Goal: Task Accomplishment & Management: Use online tool/utility

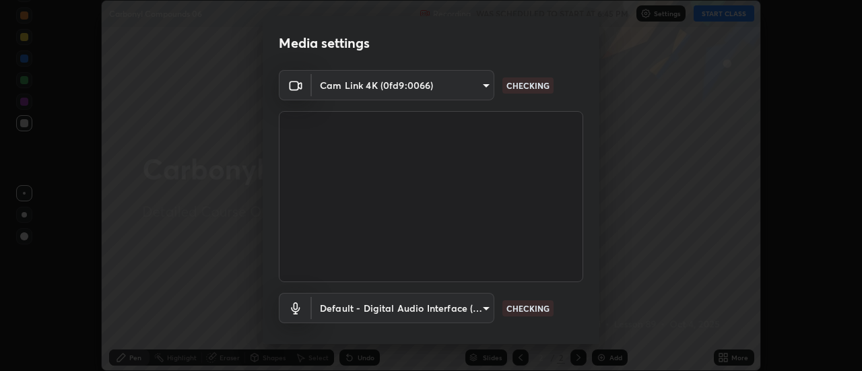
scroll to position [71, 0]
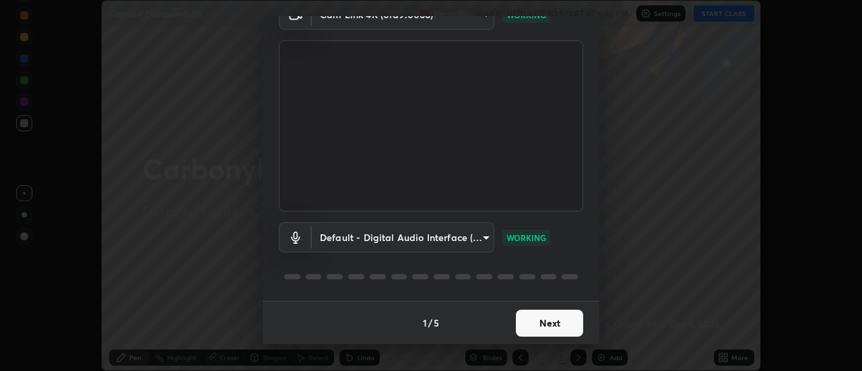
click at [562, 316] on button "Next" at bounding box center [549, 323] width 67 height 27
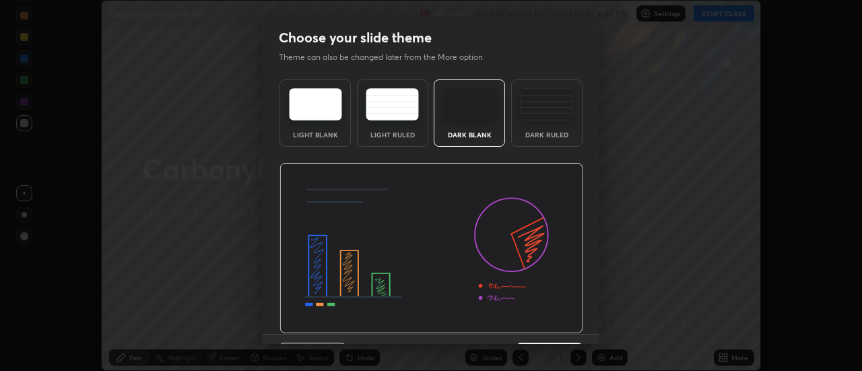
scroll to position [33, 0]
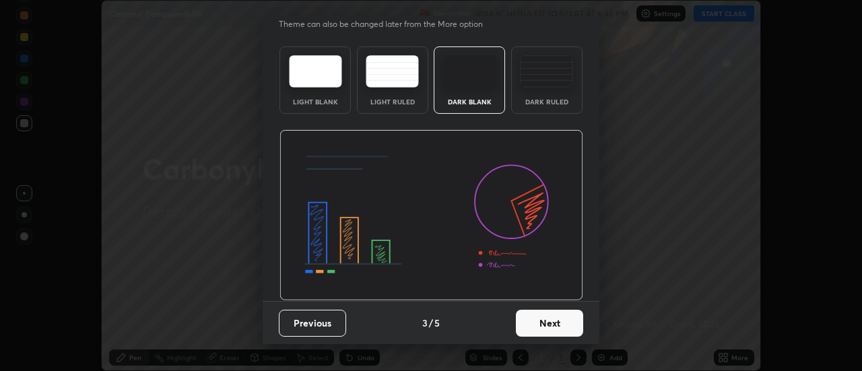
click at [552, 318] on button "Next" at bounding box center [549, 323] width 67 height 27
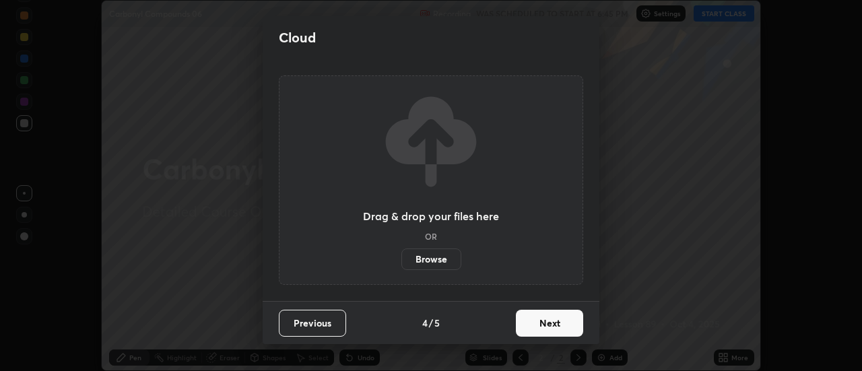
click at [551, 323] on button "Next" at bounding box center [549, 323] width 67 height 27
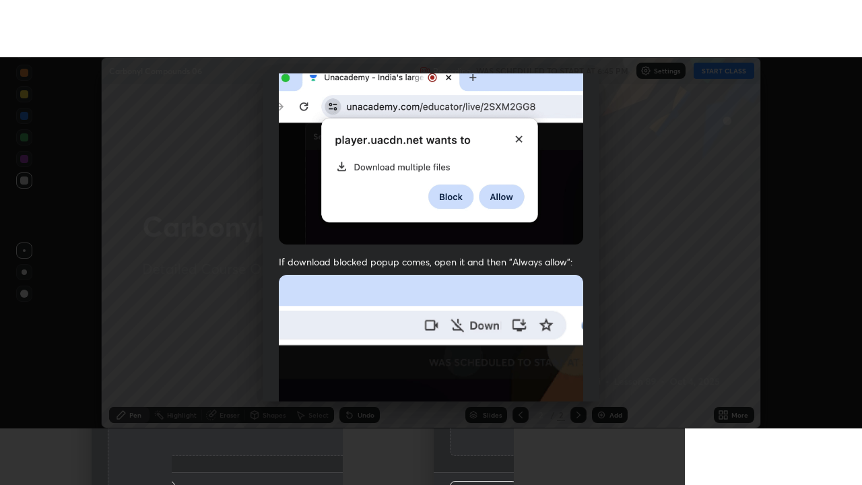
scroll to position [345, 0]
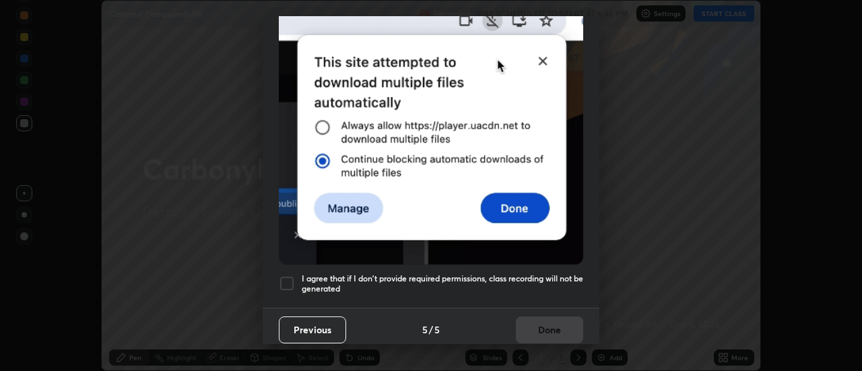
click at [286, 277] on div at bounding box center [287, 283] width 16 height 16
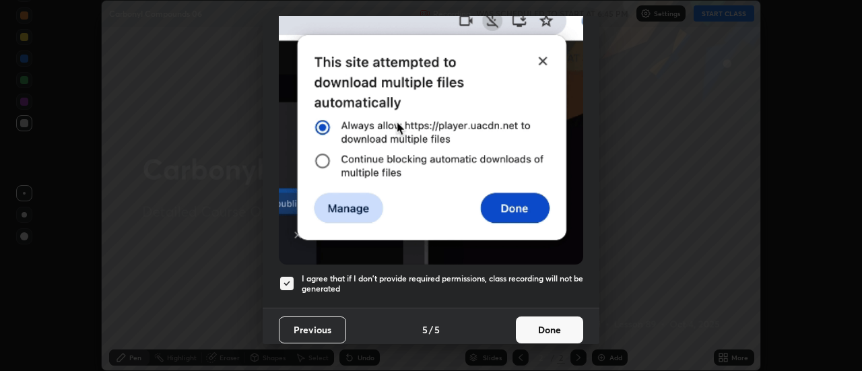
click at [547, 320] on button "Done" at bounding box center [549, 329] width 67 height 27
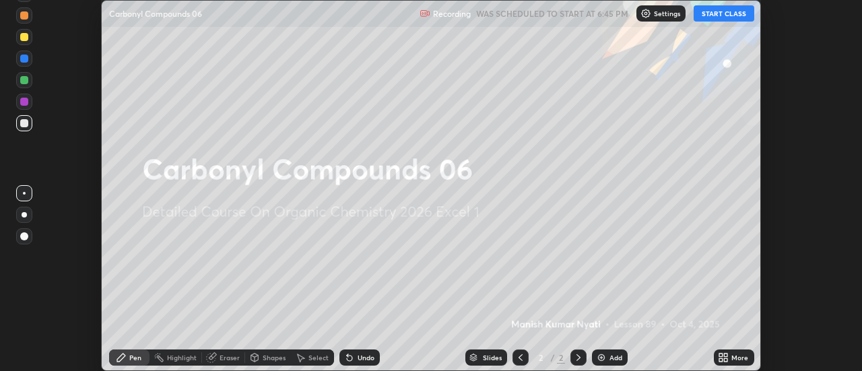
click at [722, 358] on icon at bounding box center [720, 359] width 3 height 3
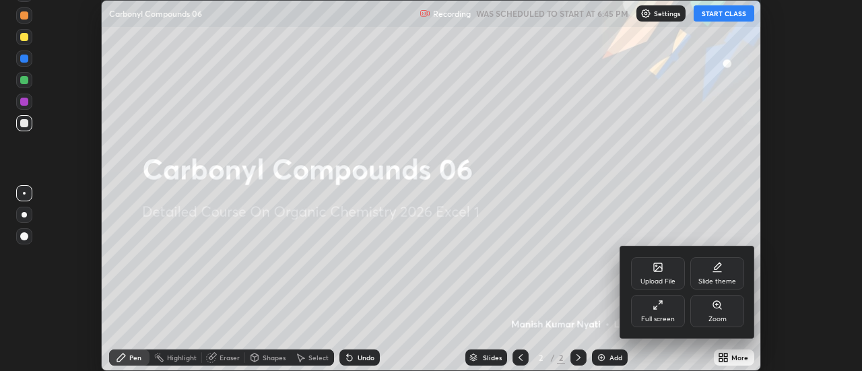
click at [727, 356] on div at bounding box center [431, 185] width 862 height 371
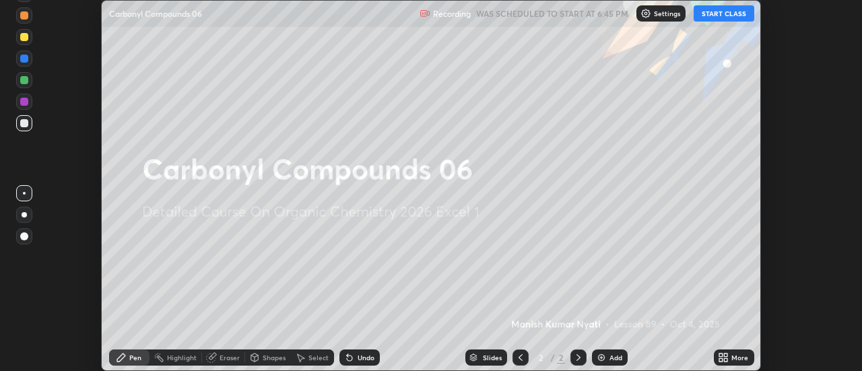
click at [723, 358] on icon at bounding box center [720, 359] width 3 height 3
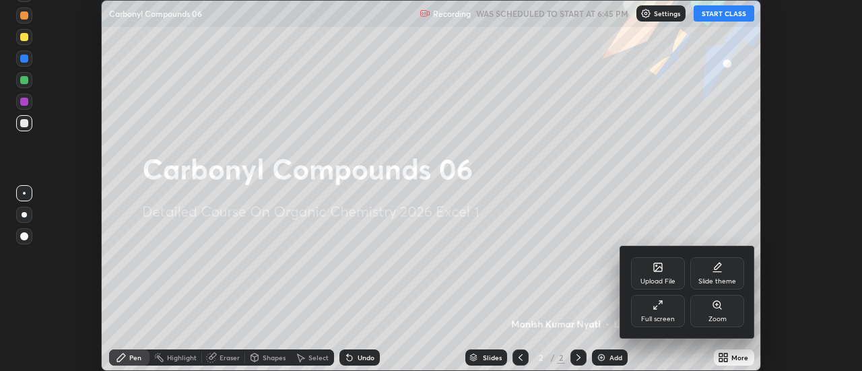
click at [661, 302] on icon at bounding box center [660, 302] width 3 height 3
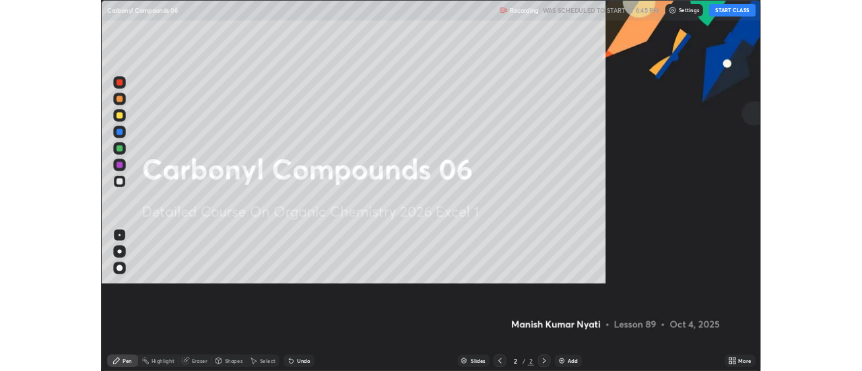
scroll to position [485, 862]
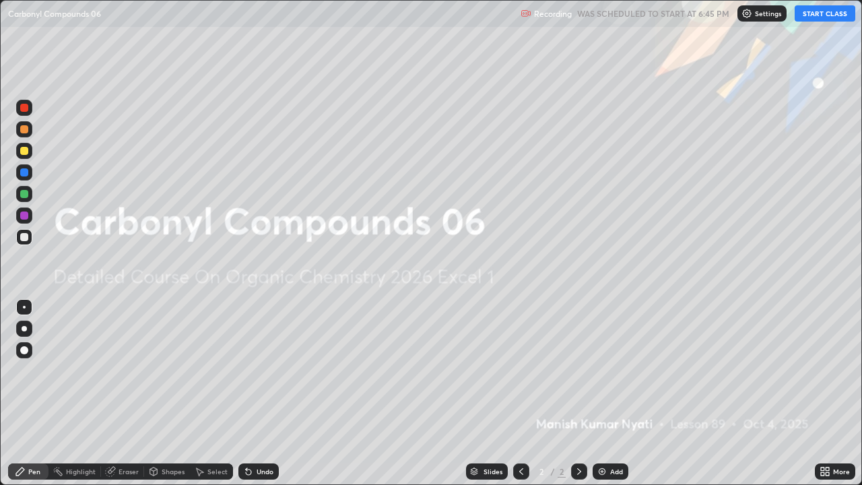
click at [811, 21] on button "START CLASS" at bounding box center [825, 13] width 61 height 16
click at [601, 370] on img at bounding box center [602, 471] width 11 height 11
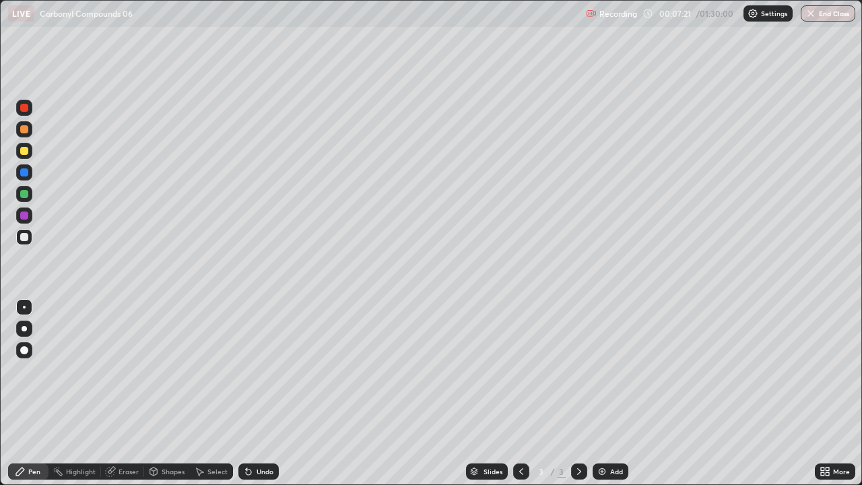
click at [607, 370] on div "Add" at bounding box center [611, 471] width 36 height 16
click at [217, 370] on div "Select" at bounding box center [211, 471] width 43 height 16
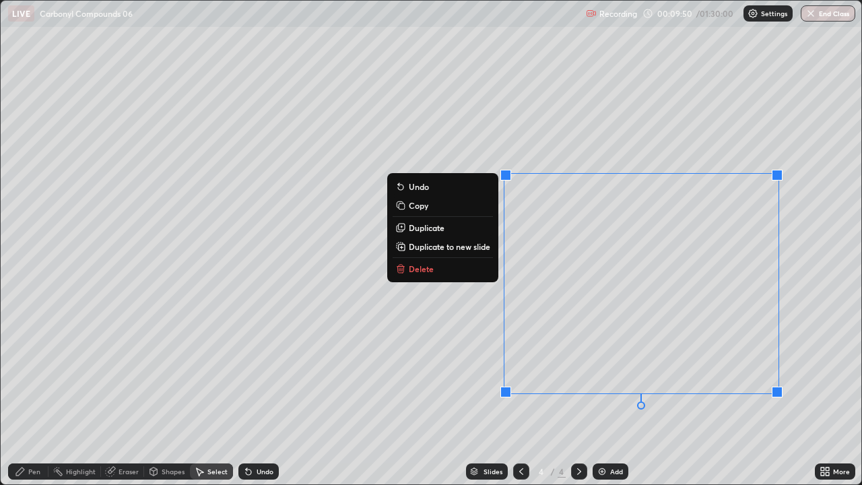
click at [472, 272] on button "Delete" at bounding box center [443, 269] width 100 height 16
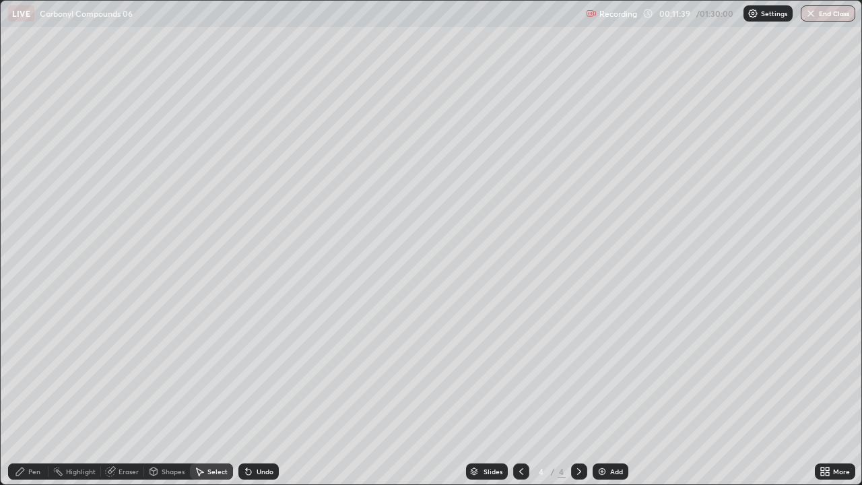
click at [36, 370] on div "Pen" at bounding box center [28, 471] width 40 height 16
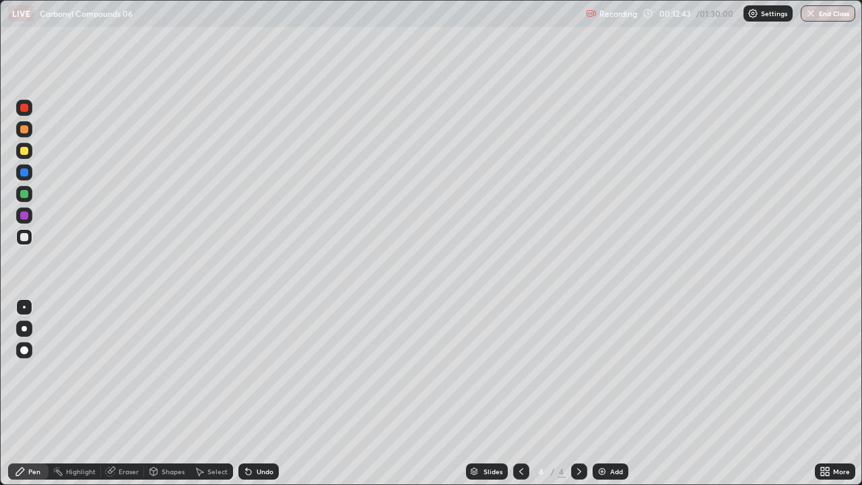
click at [209, 370] on div "Select" at bounding box center [217, 471] width 20 height 7
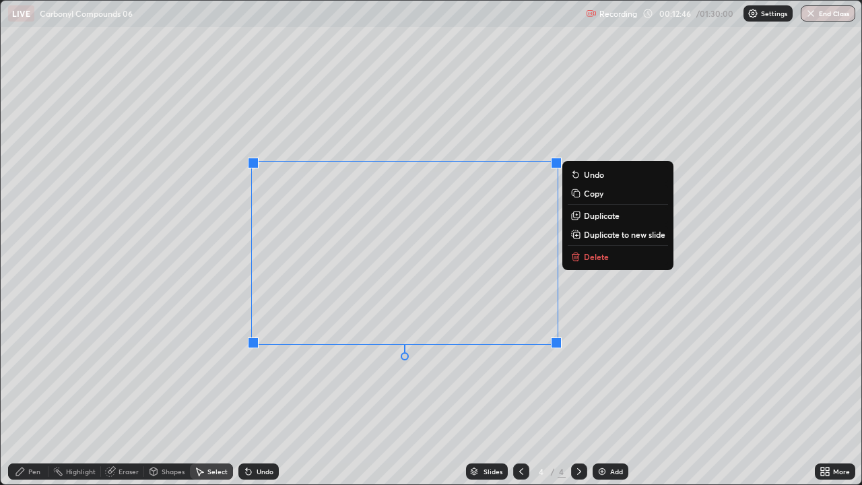
click at [622, 255] on button "Delete" at bounding box center [618, 256] width 100 height 16
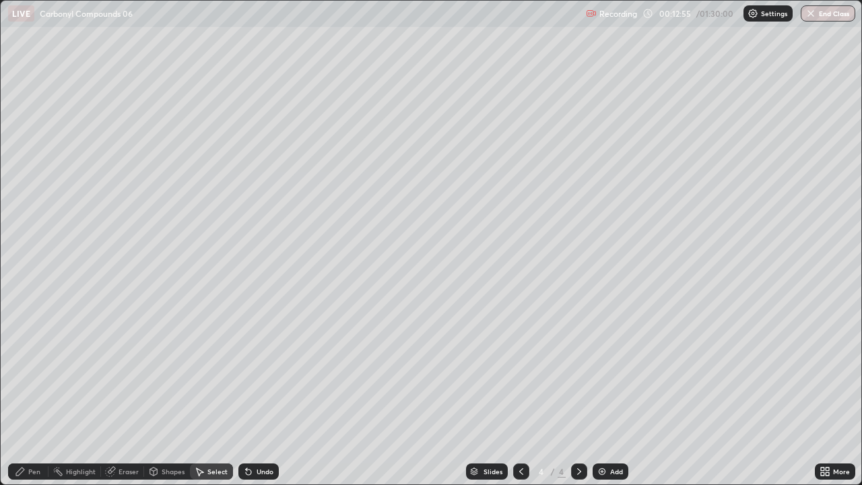
click at [38, 370] on div "Pen" at bounding box center [34, 471] width 12 height 7
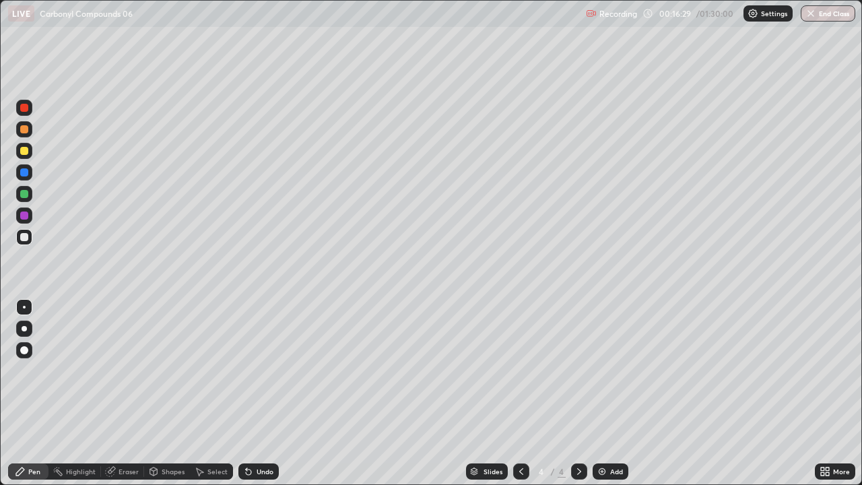
click at [518, 370] on div at bounding box center [521, 471] width 16 height 16
click at [574, 370] on icon at bounding box center [579, 471] width 11 height 11
click at [135, 370] on div "Eraser" at bounding box center [129, 471] width 20 height 7
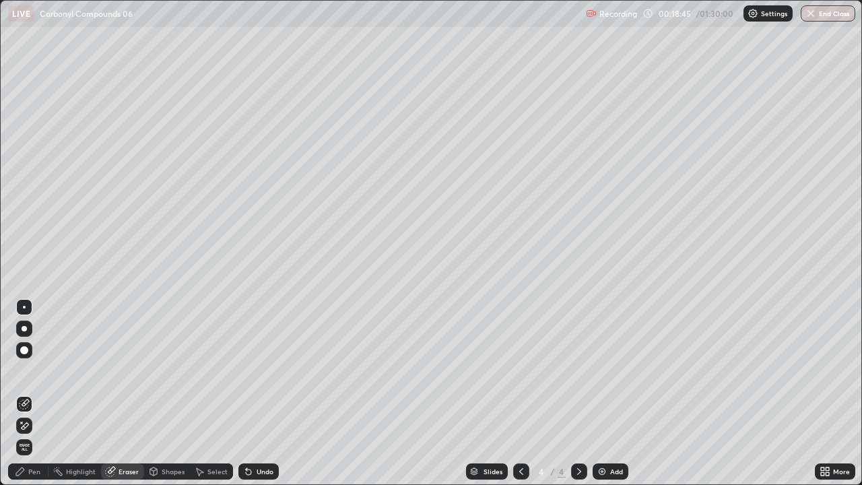
click at [38, 370] on div "Pen" at bounding box center [34, 471] width 12 height 7
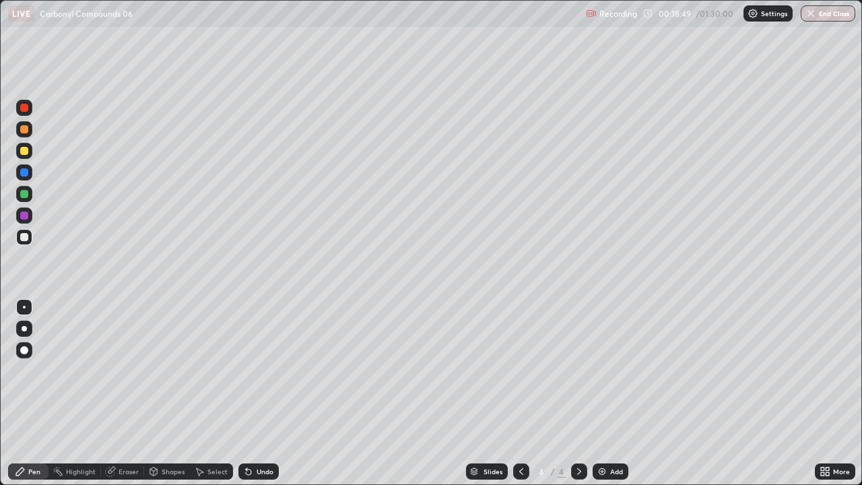
click at [26, 108] on div at bounding box center [24, 108] width 8 height 8
click at [26, 153] on div at bounding box center [24, 151] width 8 height 8
click at [23, 346] on div at bounding box center [24, 350] width 8 height 8
click at [136, 370] on div "Eraser" at bounding box center [129, 471] width 20 height 7
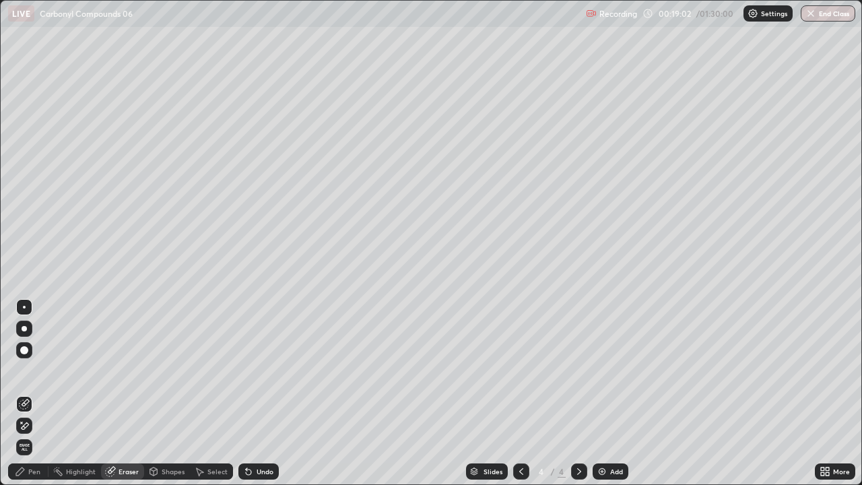
click at [36, 370] on div "Pen" at bounding box center [34, 471] width 12 height 7
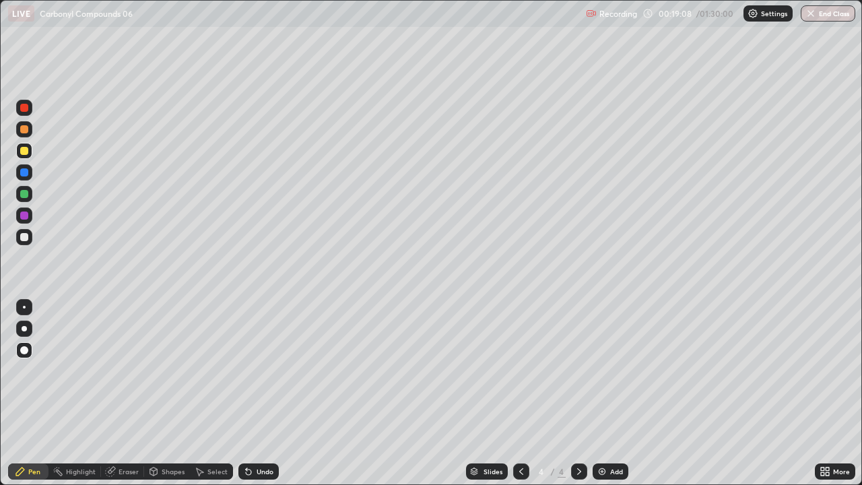
click at [24, 306] on div at bounding box center [24, 307] width 3 height 3
click at [520, 370] on icon at bounding box center [521, 471] width 11 height 11
click at [580, 370] on div at bounding box center [579, 471] width 16 height 16
click at [601, 370] on img at bounding box center [602, 471] width 11 height 11
click at [257, 370] on div "Undo" at bounding box center [265, 471] width 17 height 7
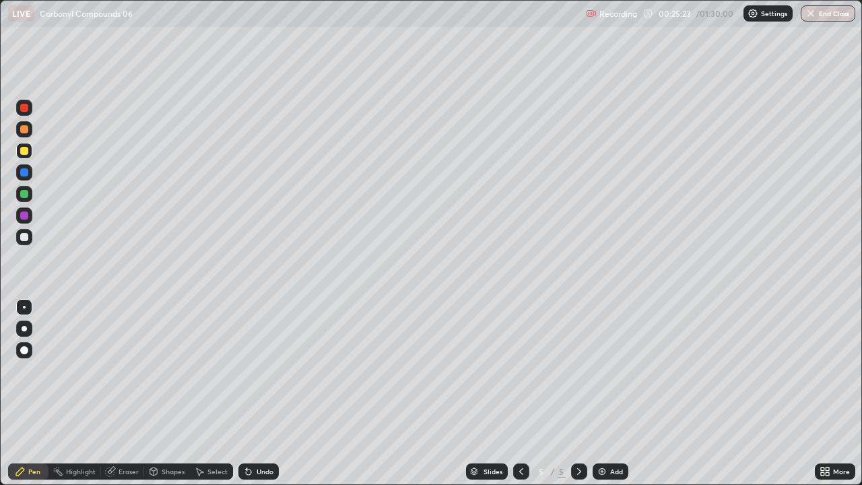
click at [520, 370] on div at bounding box center [521, 471] width 16 height 16
click at [578, 370] on icon at bounding box center [579, 471] width 11 height 11
click at [257, 370] on div "Undo" at bounding box center [265, 471] width 17 height 7
click at [253, 370] on div "Undo" at bounding box center [258, 471] width 40 height 16
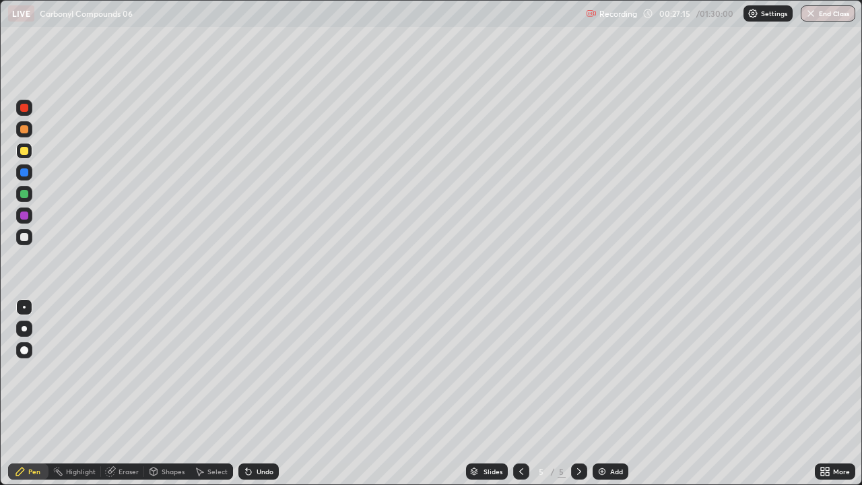
click at [250, 370] on div "Undo" at bounding box center [258, 471] width 40 height 16
click at [251, 370] on div "Undo" at bounding box center [258, 471] width 40 height 16
click at [603, 370] on img at bounding box center [602, 471] width 11 height 11
click at [600, 370] on img at bounding box center [602, 471] width 11 height 11
click at [257, 370] on div "Undo" at bounding box center [265, 471] width 17 height 7
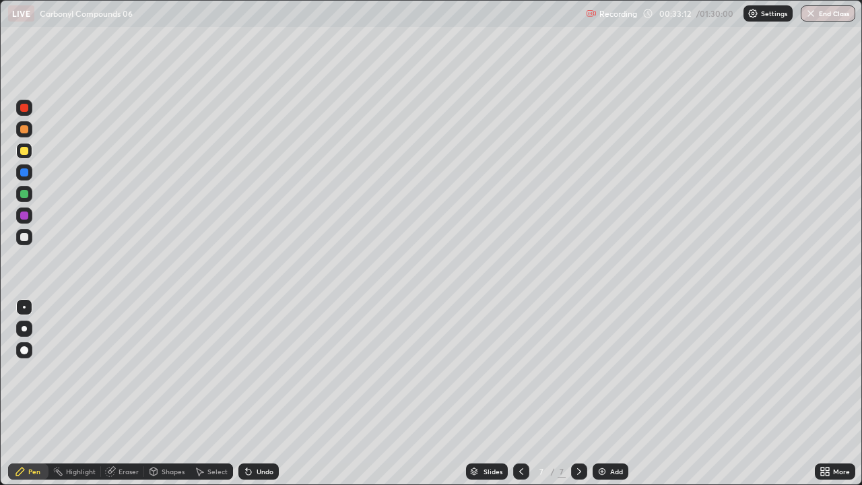
click at [267, 370] on div "Undo" at bounding box center [258, 471] width 40 height 16
click at [272, 370] on div "Undo" at bounding box center [258, 471] width 40 height 16
click at [271, 370] on div "Undo" at bounding box center [258, 471] width 40 height 16
click at [260, 370] on div "Undo" at bounding box center [265, 471] width 17 height 7
click at [261, 370] on div "Undo" at bounding box center [265, 471] width 17 height 7
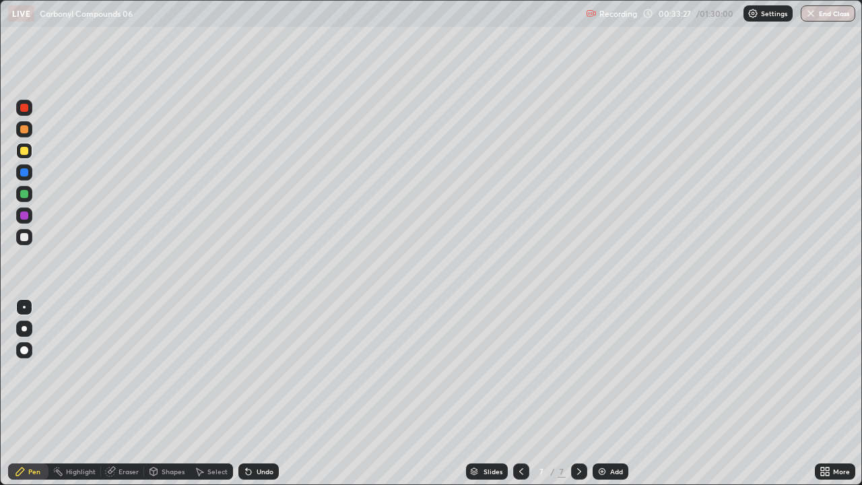
click at [263, 370] on div "Undo" at bounding box center [265, 471] width 17 height 7
click at [269, 370] on div "Undo" at bounding box center [265, 471] width 17 height 7
click at [515, 370] on div at bounding box center [521, 471] width 16 height 16
click at [520, 370] on icon at bounding box center [521, 471] width 11 height 11
click at [517, 370] on div at bounding box center [521, 471] width 16 height 16
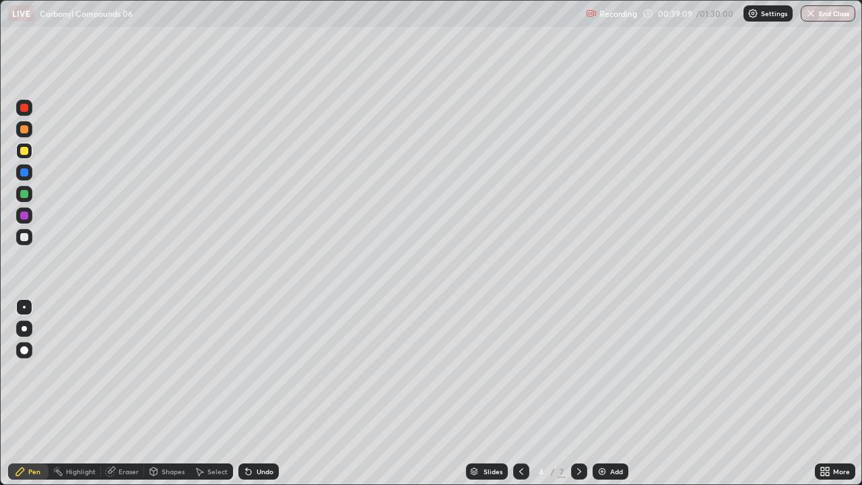
click at [24, 107] on div at bounding box center [24, 108] width 8 height 8
click at [578, 370] on icon at bounding box center [579, 471] width 4 height 7
click at [527, 370] on div at bounding box center [521, 471] width 16 height 16
click at [579, 370] on icon at bounding box center [579, 471] width 4 height 7
click at [520, 370] on icon at bounding box center [521, 471] width 11 height 11
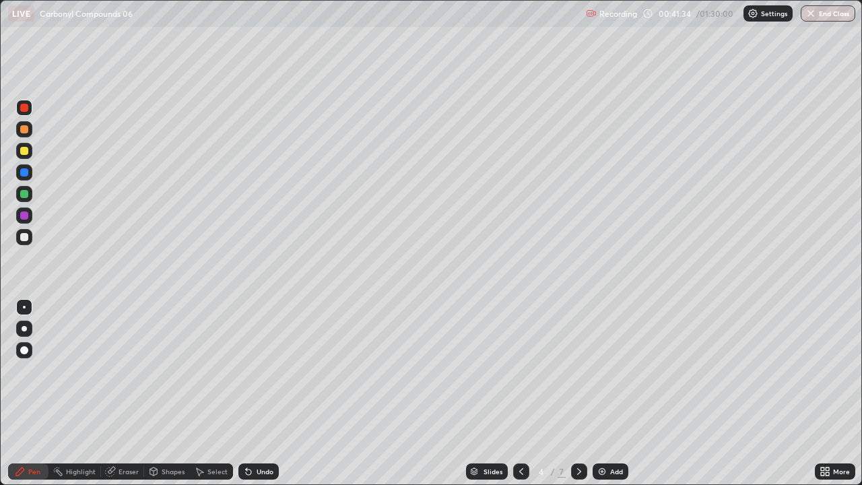
click at [579, 370] on icon at bounding box center [579, 471] width 11 height 11
click at [259, 370] on div "Undo" at bounding box center [265, 471] width 17 height 7
click at [578, 370] on icon at bounding box center [579, 471] width 11 height 11
click at [269, 370] on div "Undo" at bounding box center [265, 471] width 17 height 7
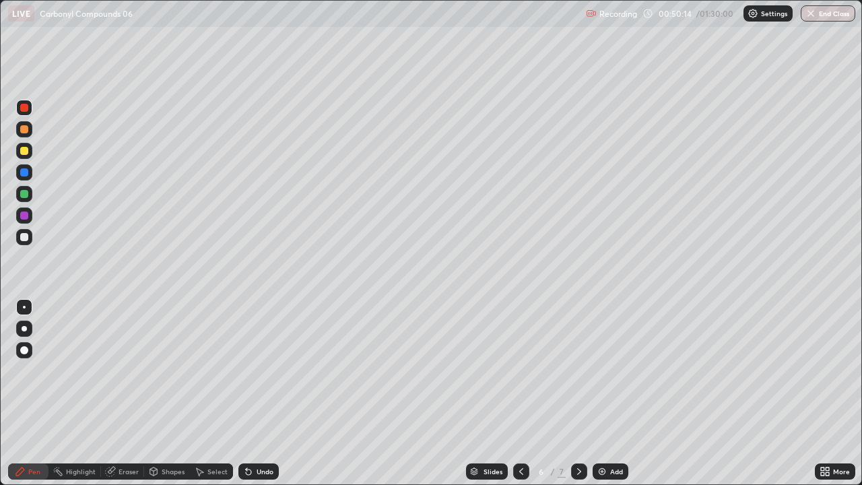
click at [22, 150] on div at bounding box center [24, 151] width 8 height 8
click at [582, 370] on icon at bounding box center [579, 471] width 11 height 11
click at [270, 370] on div "Undo" at bounding box center [265, 471] width 17 height 7
click at [271, 370] on div "Undo" at bounding box center [258, 471] width 40 height 16
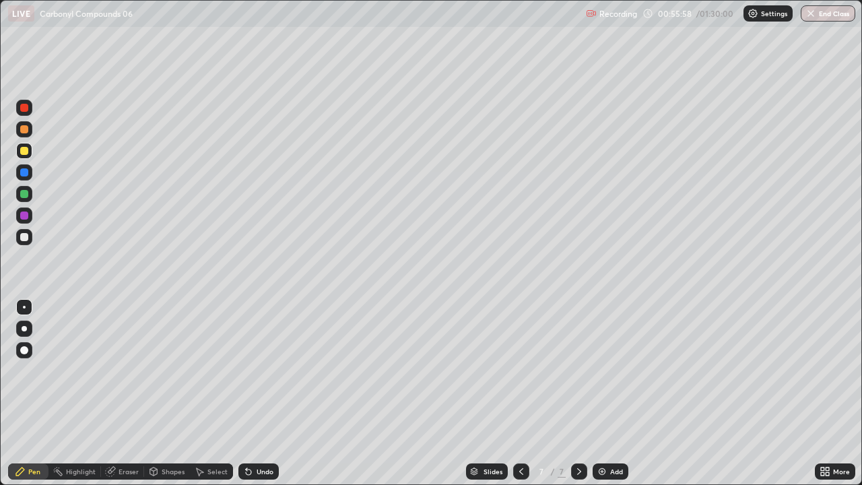
click at [271, 370] on div "Undo" at bounding box center [258, 471] width 40 height 16
click at [268, 370] on div "Undo" at bounding box center [258, 471] width 40 height 16
click at [597, 370] on img at bounding box center [602, 471] width 11 height 11
click at [521, 370] on icon at bounding box center [521, 471] width 11 height 11
click at [603, 370] on img at bounding box center [602, 471] width 11 height 11
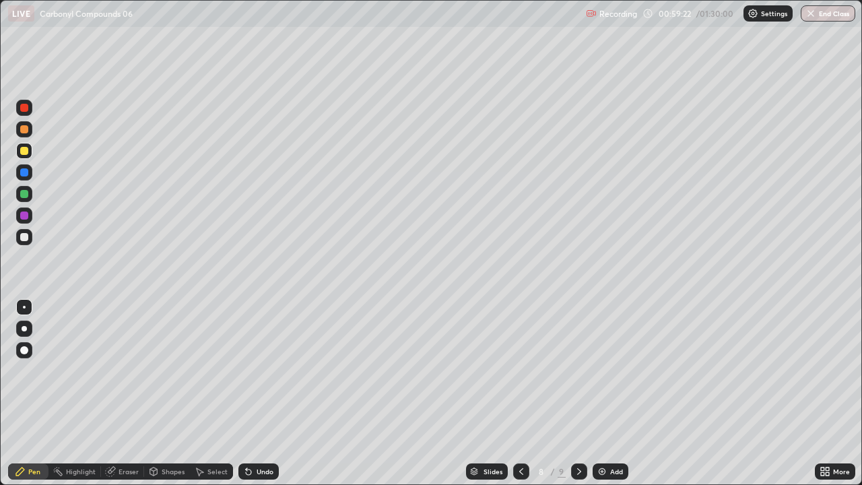
click at [518, 370] on icon at bounding box center [521, 471] width 11 height 11
click at [576, 370] on icon at bounding box center [579, 471] width 11 height 11
click at [581, 370] on div at bounding box center [579, 471] width 16 height 16
click at [518, 370] on icon at bounding box center [521, 471] width 11 height 11
click at [523, 370] on icon at bounding box center [521, 471] width 11 height 11
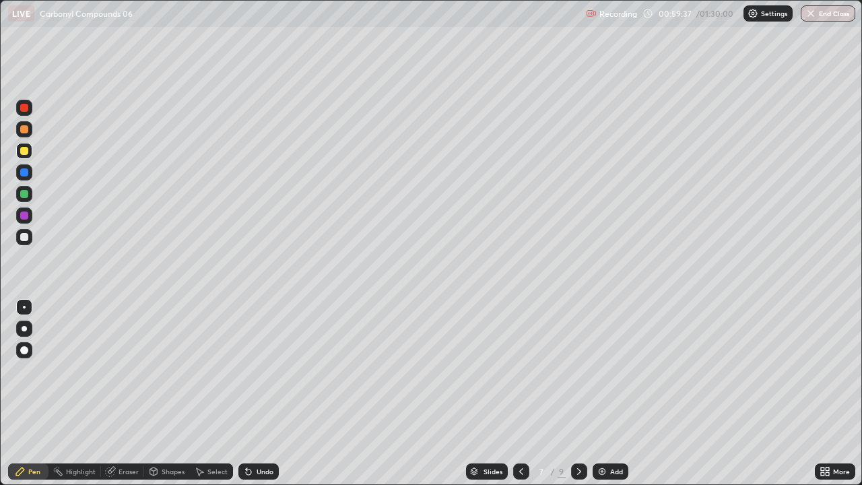
click at [578, 370] on icon at bounding box center [579, 471] width 4 height 7
click at [521, 370] on icon at bounding box center [521, 471] width 11 height 11
click at [520, 370] on icon at bounding box center [521, 471] width 11 height 11
click at [579, 370] on icon at bounding box center [579, 471] width 11 height 11
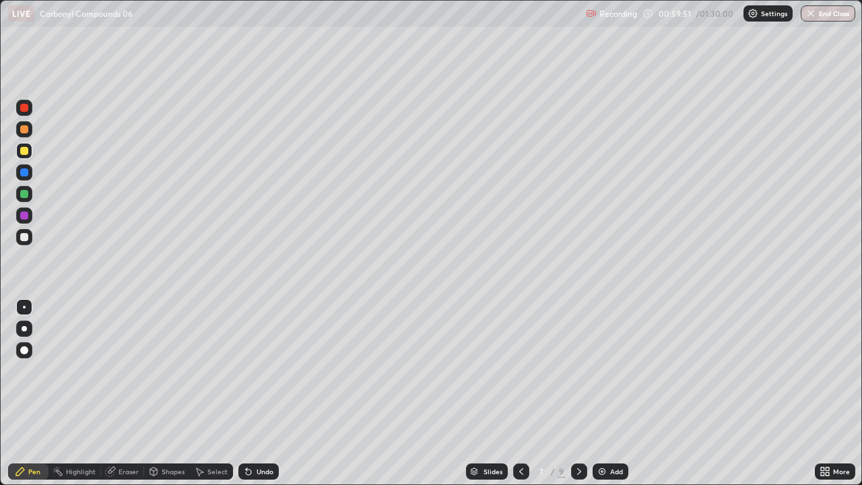
click at [578, 370] on icon at bounding box center [579, 471] width 11 height 11
click at [521, 370] on icon at bounding box center [521, 471] width 11 height 11
click at [521, 370] on icon at bounding box center [521, 471] width 4 height 7
click at [577, 370] on icon at bounding box center [579, 471] width 11 height 11
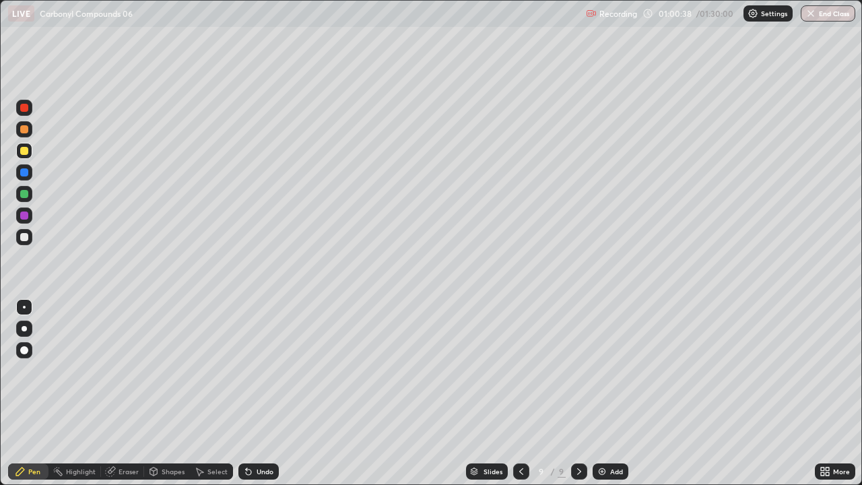
click at [518, 370] on icon at bounding box center [521, 471] width 11 height 11
click at [267, 370] on div "Undo" at bounding box center [265, 471] width 17 height 7
click at [26, 109] on div at bounding box center [24, 108] width 8 height 8
click at [29, 238] on div at bounding box center [24, 237] width 16 height 16
click at [263, 370] on div "Undo" at bounding box center [265, 471] width 17 height 7
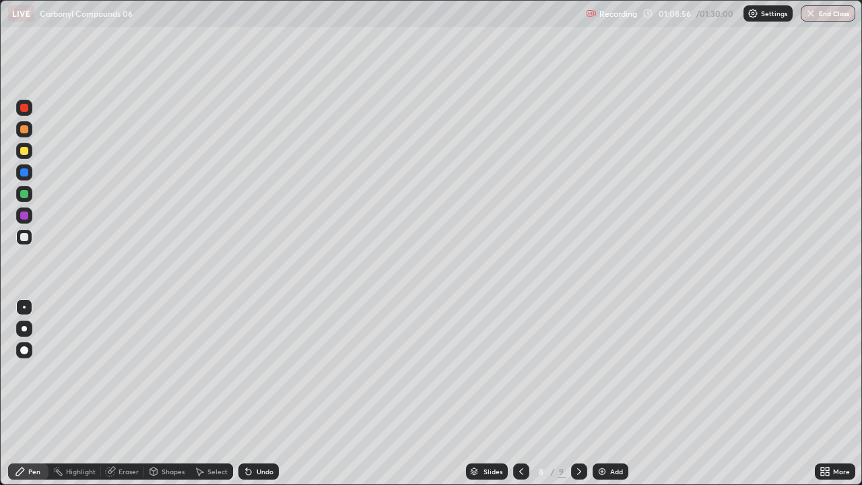
click at [267, 370] on div "Undo" at bounding box center [265, 471] width 17 height 7
click at [23, 110] on div at bounding box center [24, 108] width 8 height 8
click at [22, 239] on div at bounding box center [24, 237] width 8 height 8
click at [520, 370] on icon at bounding box center [521, 471] width 11 height 11
click at [577, 370] on icon at bounding box center [579, 471] width 11 height 11
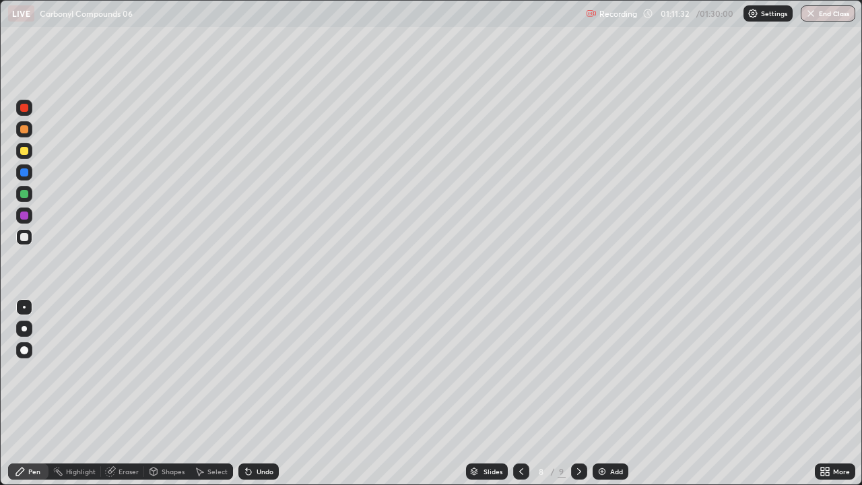
click at [578, 370] on icon at bounding box center [579, 471] width 11 height 11
click at [599, 370] on img at bounding box center [602, 471] width 11 height 11
click at [517, 370] on icon at bounding box center [520, 471] width 11 height 11
click at [267, 370] on div "Undo" at bounding box center [265, 471] width 17 height 7
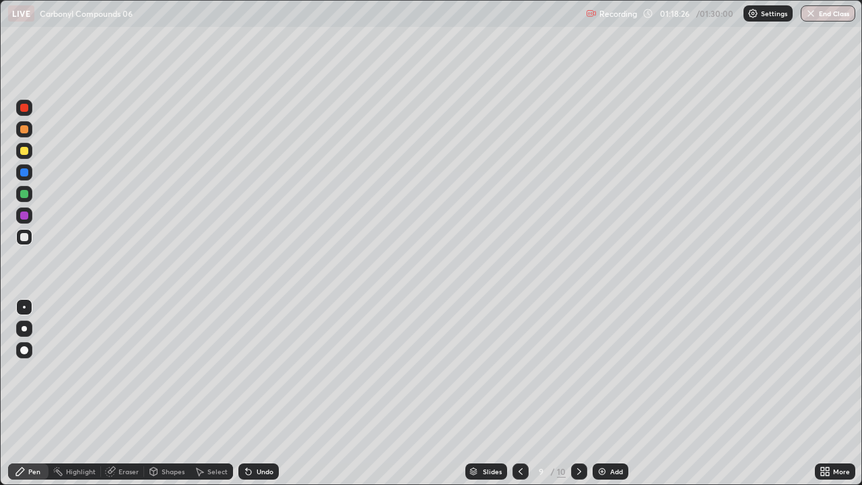
click at [265, 370] on div "Undo" at bounding box center [258, 471] width 40 height 16
click at [578, 370] on icon at bounding box center [579, 471] width 11 height 11
click at [519, 370] on icon at bounding box center [520, 471] width 4 height 7
click at [578, 370] on icon at bounding box center [579, 471] width 11 height 11
click at [599, 370] on img at bounding box center [602, 471] width 11 height 11
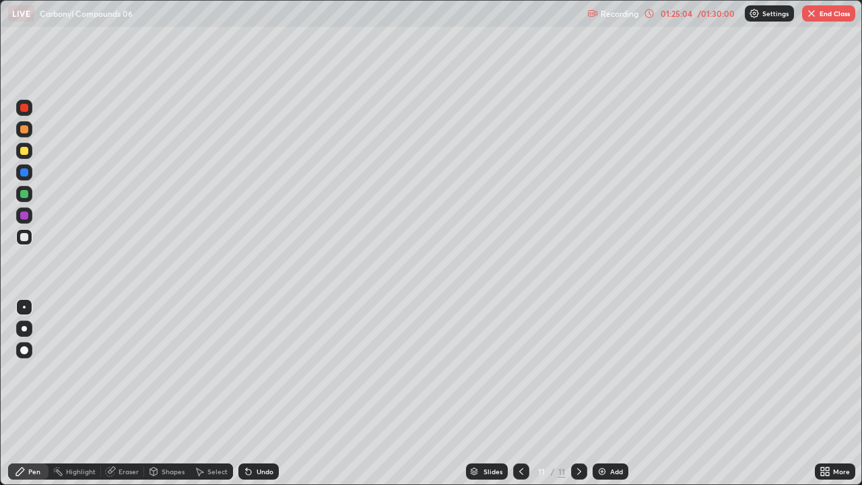
click at [645, 14] on icon at bounding box center [649, 13] width 9 height 9
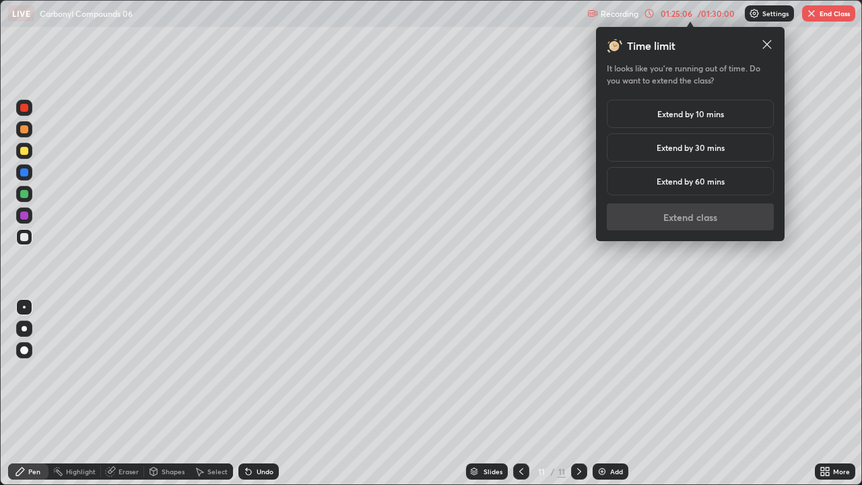
click at [702, 149] on h5 "Extend by 30 mins" at bounding box center [691, 147] width 68 height 12
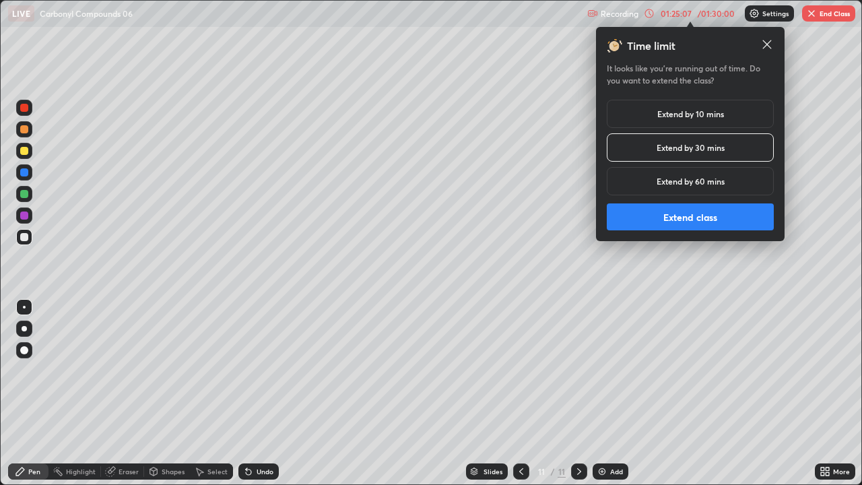
click at [651, 217] on button "Extend class" at bounding box center [690, 216] width 167 height 27
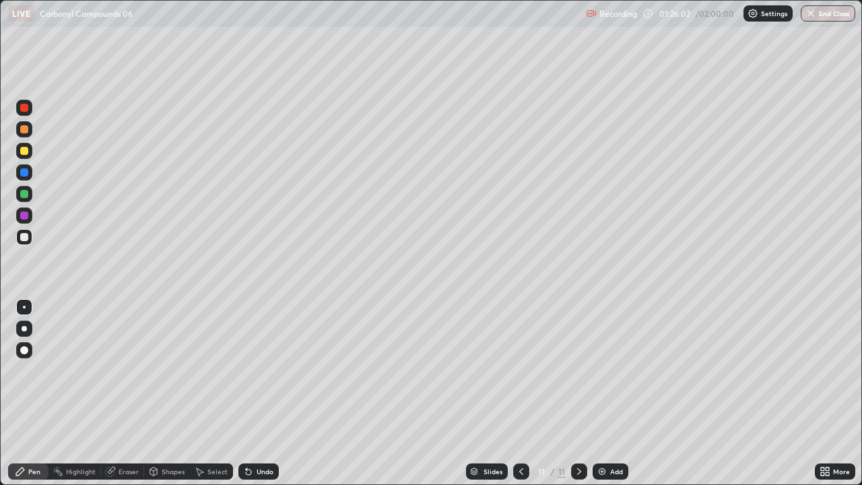
click at [599, 370] on img at bounding box center [602, 471] width 11 height 11
click at [518, 370] on icon at bounding box center [521, 471] width 11 height 11
click at [253, 370] on div "Undo" at bounding box center [258, 471] width 40 height 16
click at [250, 370] on icon at bounding box center [248, 471] width 11 height 11
click at [248, 370] on icon at bounding box center [248, 471] width 5 height 5
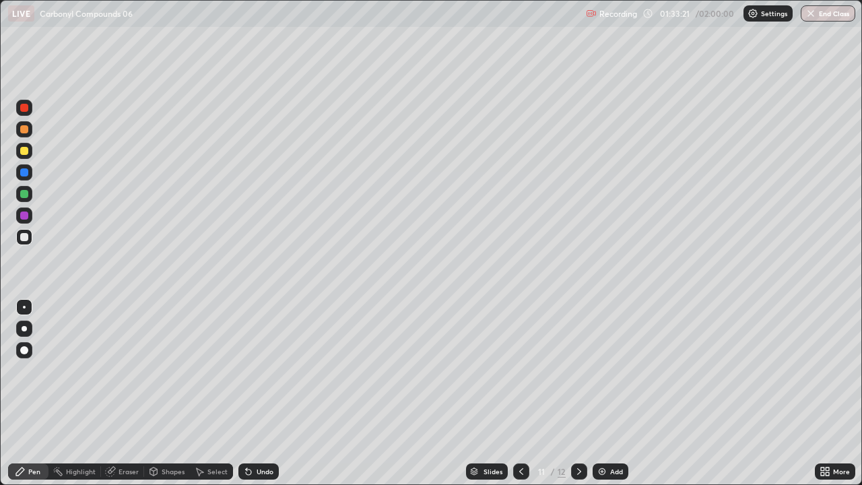
click at [246, 370] on icon at bounding box center [248, 471] width 5 height 5
click at [247, 370] on icon at bounding box center [248, 471] width 5 height 5
click at [246, 370] on icon at bounding box center [248, 471] width 5 height 5
click at [247, 370] on icon at bounding box center [248, 471] width 5 height 5
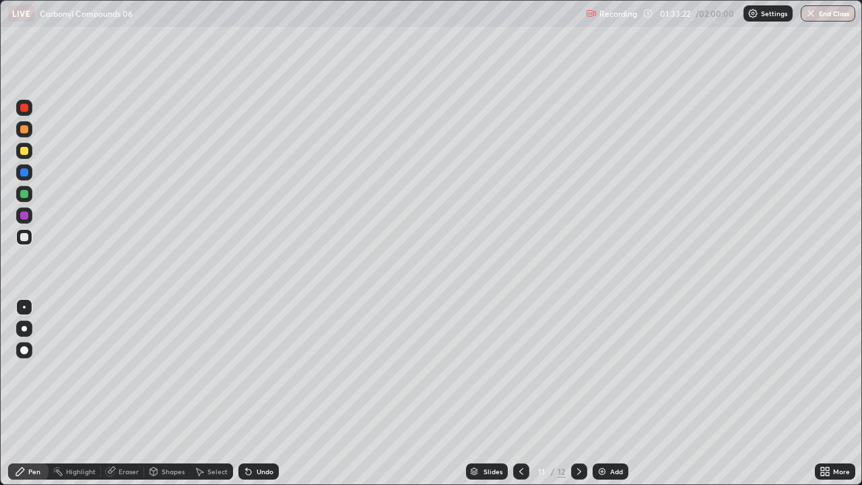
click at [248, 370] on icon at bounding box center [248, 471] width 5 height 5
click at [810, 9] on img "button" at bounding box center [810, 13] width 11 height 11
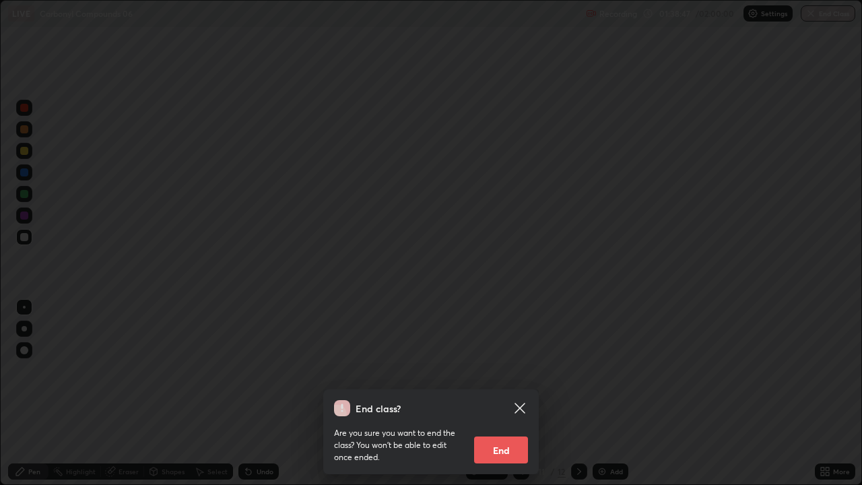
click at [491, 370] on button "End" at bounding box center [501, 449] width 54 height 27
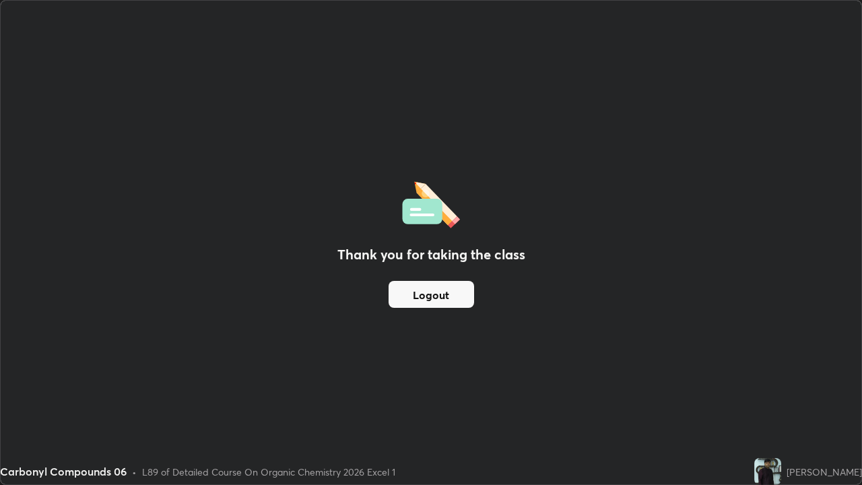
click at [426, 302] on button "Logout" at bounding box center [432, 294] width 86 height 27
click at [436, 300] on button "Logout" at bounding box center [432, 294] width 86 height 27
click at [459, 294] on button "Logout" at bounding box center [432, 294] width 86 height 27
click at [455, 293] on button "Logout" at bounding box center [432, 294] width 86 height 27
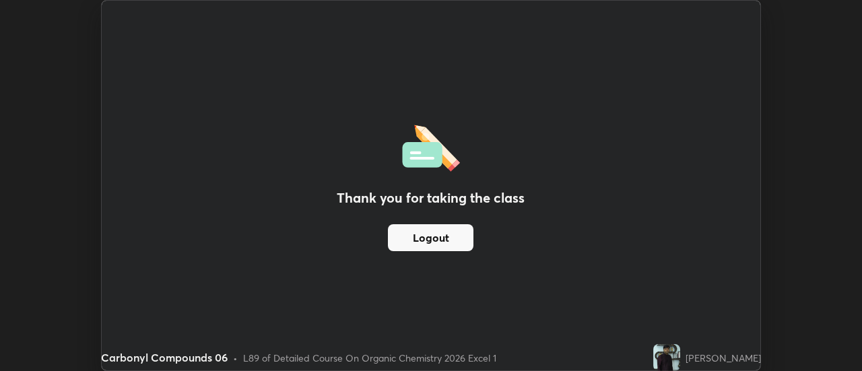
scroll to position [66964, 66473]
